Goal: Communication & Community: Answer question/provide support

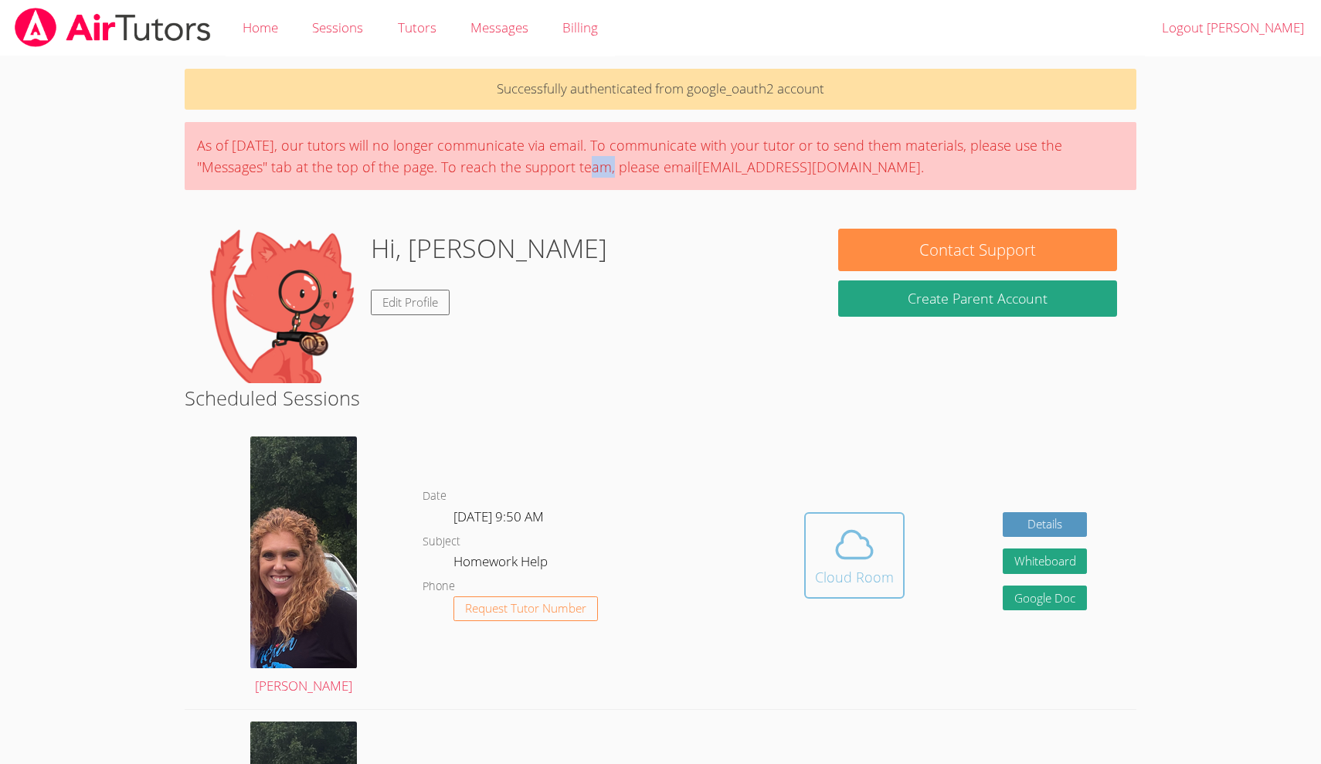
click at [883, 557] on span at bounding box center [854, 544] width 79 height 43
click at [837, 546] on icon at bounding box center [855, 544] width 36 height 27
click at [843, 530] on icon at bounding box center [854, 544] width 43 height 43
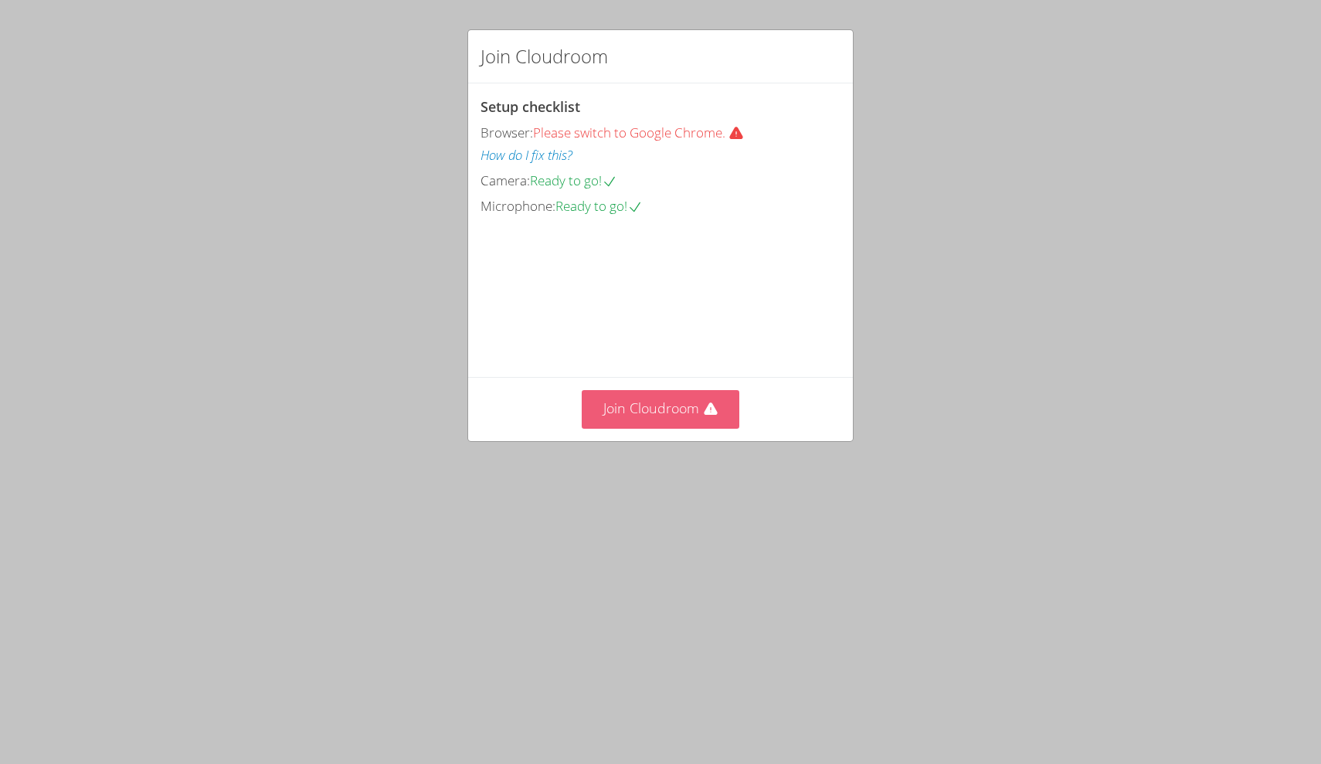
click at [665, 428] on button "Join Cloudroom" at bounding box center [661, 409] width 158 height 38
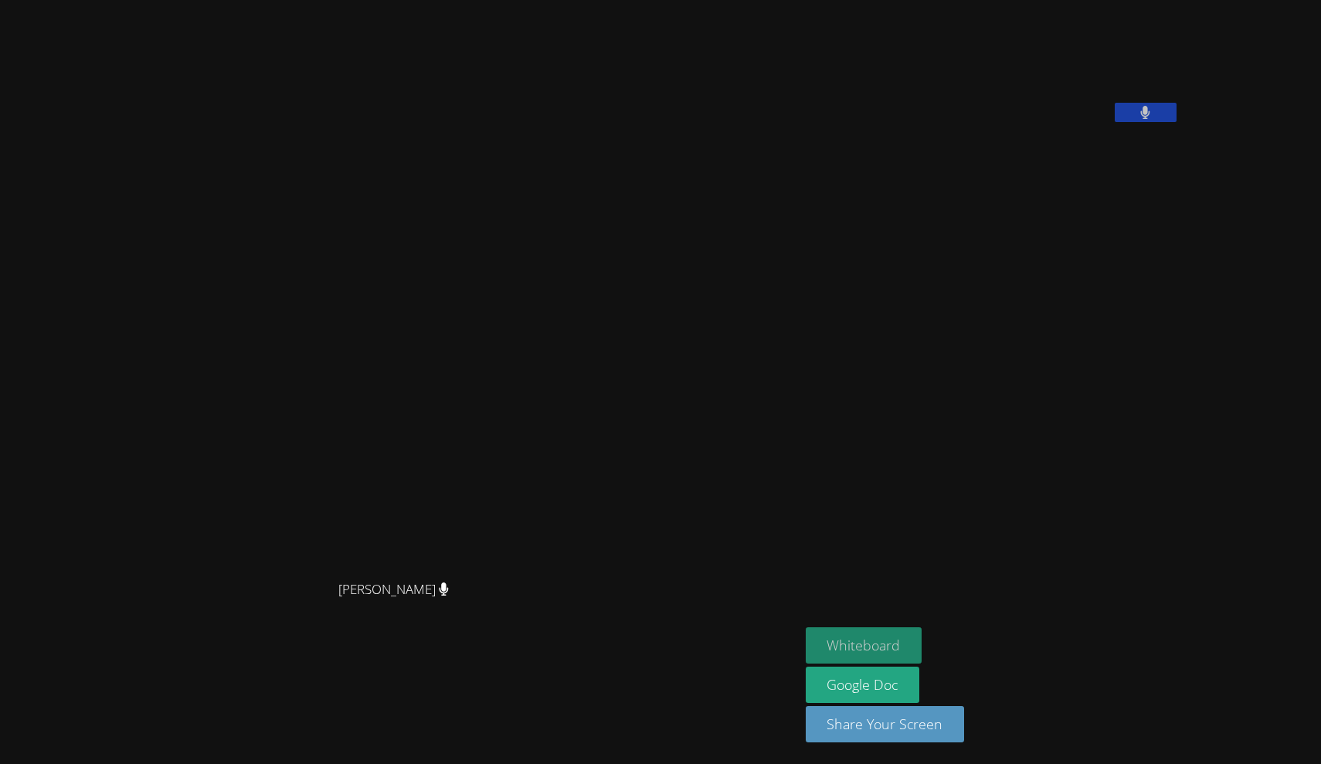
click at [806, 649] on button "Whiteboard" at bounding box center [864, 645] width 117 height 36
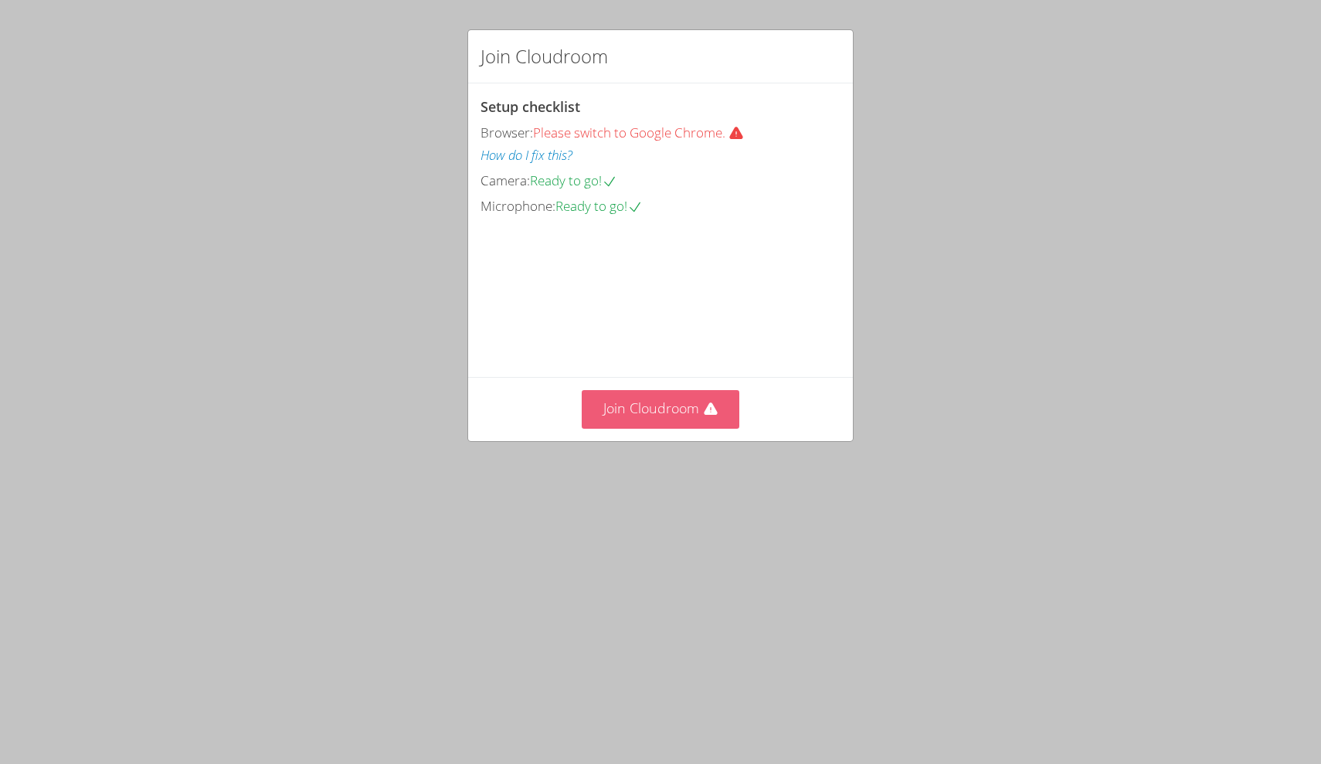
click at [0, 0] on div "Setup checklist Browser: Please switch to Google Chrome. How do I fix this? Cam…" at bounding box center [0, 0] width 0 height 0
click at [678, 428] on button "Join Cloudroom" at bounding box center [661, 409] width 158 height 38
click at [700, 397] on button "Join Cloudroom" at bounding box center [661, 409] width 158 height 38
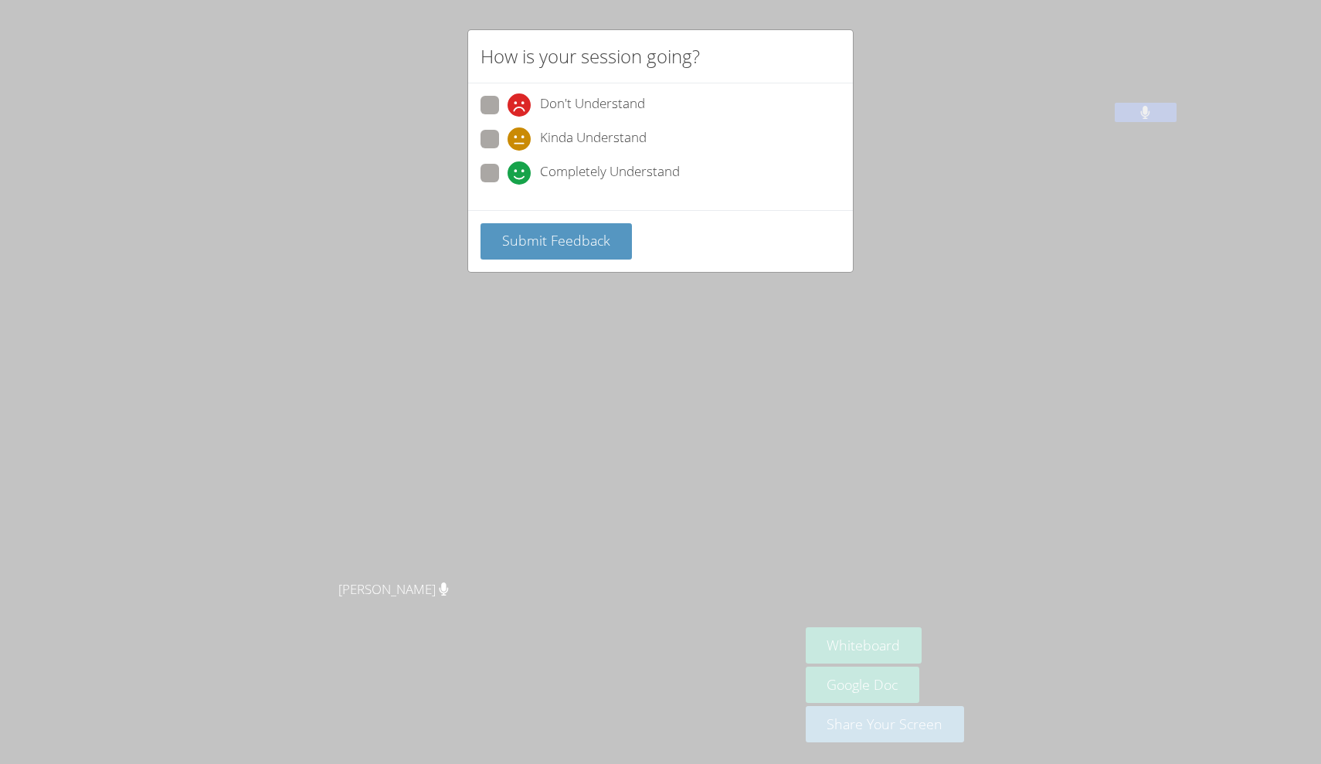
click at [507, 185] on span at bounding box center [507, 185] width 0 height 0
click at [507, 175] on input "Completely Understand" at bounding box center [513, 170] width 13 height 13
radio input "true"
click at [586, 240] on span "Submit Feedback" at bounding box center [556, 240] width 108 height 19
